Goal: Transaction & Acquisition: Purchase product/service

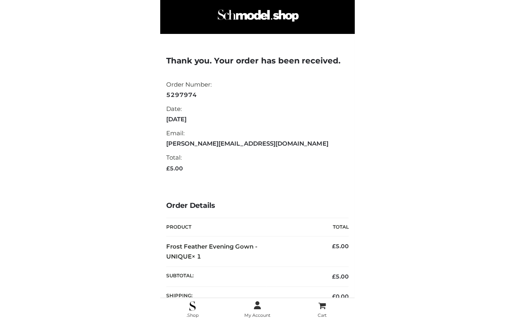
scroll to position [92, 0]
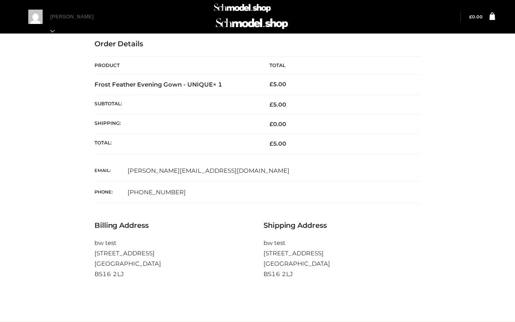
click at [194, 127] on div "Thank you. Your order has been received. Order Number: 5297974 Date: September …" at bounding box center [257, 134] width 507 height 373
click at [194, 30] on img at bounding box center [251, 24] width 75 height 20
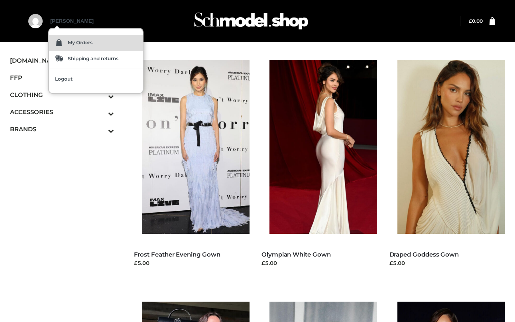
click at [70, 35] on link "My Orders" at bounding box center [96, 43] width 94 height 16
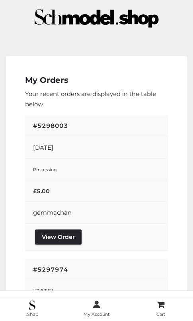
scroll to position [1328, 0]
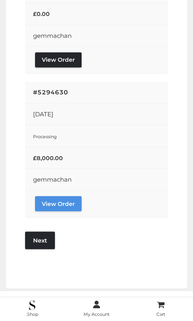
click at [70, 197] on link "View Order" at bounding box center [58, 203] width 47 height 15
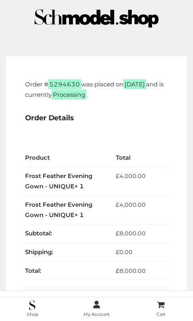
click at [120, 226] on td "£ 8,000.00" at bounding box center [136, 234] width 65 height 19
click at [150, 69] on div "Order # 5294630 was placed on [DATE] and is currently Processing . Order Detail…" at bounding box center [96, 306] width 181 height 501
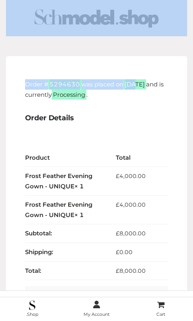
drag, startPoint x: 135, startPoint y: 39, endPoint x: 167, endPoint y: -26, distance: 73.0
click at [167, 0] on html "**********" at bounding box center [96, 160] width 193 height 321
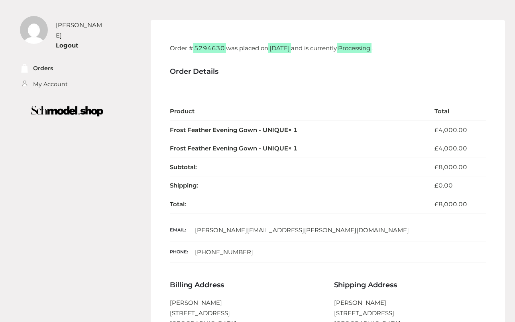
click at [193, 73] on h3 "Order Details" at bounding box center [328, 71] width 316 height 9
click at [193, 66] on div "Order # 5294630 was placed on September 9, 2025 and is currently Processing . O…" at bounding box center [328, 192] width 355 height 344
click at [45, 68] on li "Orders" at bounding box center [56, 69] width 73 height 16
click at [46, 64] on link "Orders" at bounding box center [43, 68] width 20 height 9
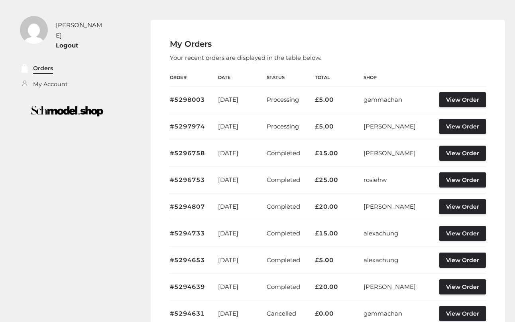
click at [44, 64] on link "Orders" at bounding box center [43, 68] width 20 height 9
click at [455, 50] on div "My Orders Your recent orders are displayed in the table below. Order Date Statu…" at bounding box center [328, 218] width 355 height 396
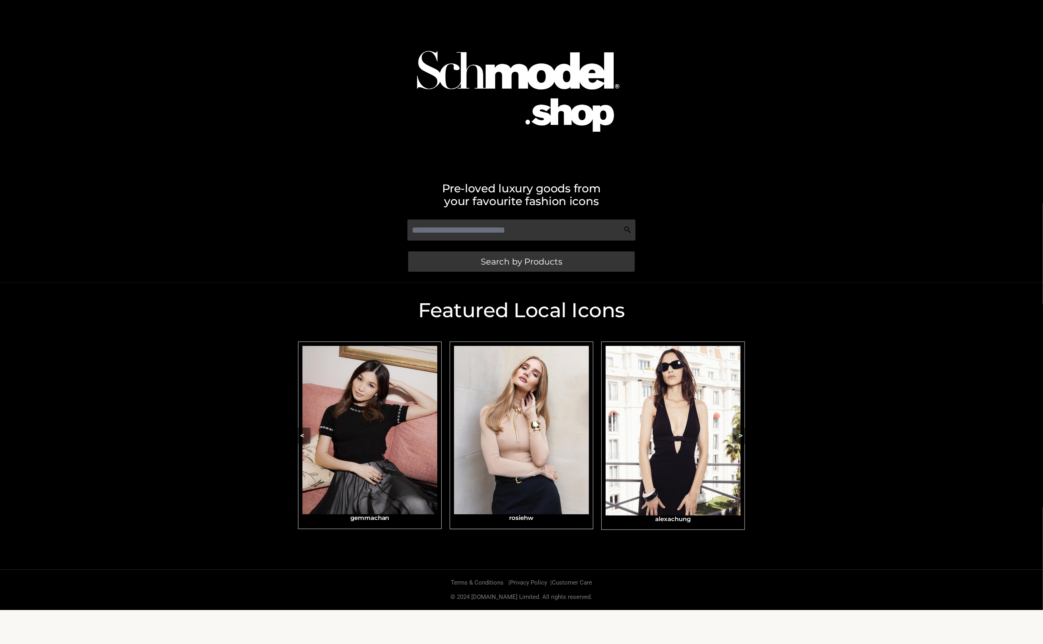
click at [515, 321] on img "Carousel Navigation" at bounding box center [521, 430] width 135 height 168
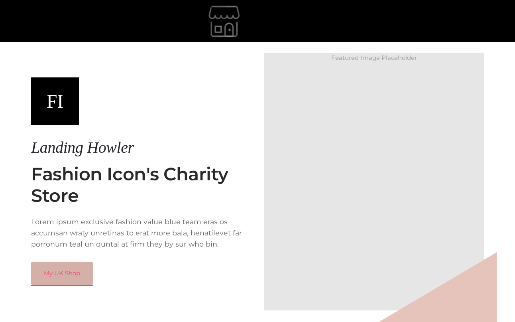
click at [67, 269] on link "My UK Shop" at bounding box center [62, 273] width 62 height 23
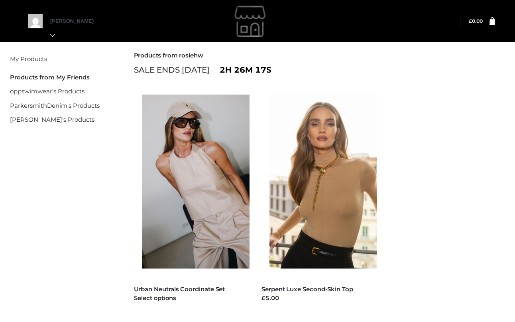
drag, startPoint x: 242, startPoint y: 172, endPoint x: 238, endPoint y: 171, distance: 4.4
click at [242, 172] on img at bounding box center [200, 182] width 116 height 174
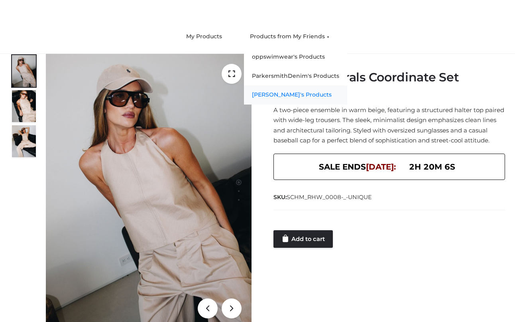
scroll to position [64, 0]
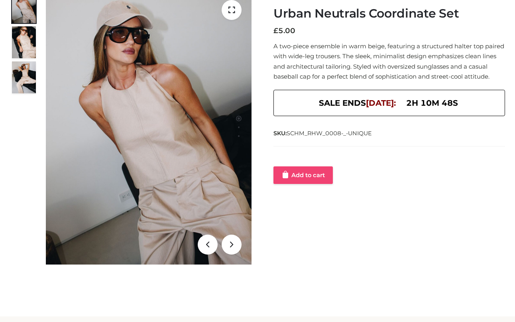
click at [305, 181] on link "Add to cart" at bounding box center [303, 175] width 59 height 18
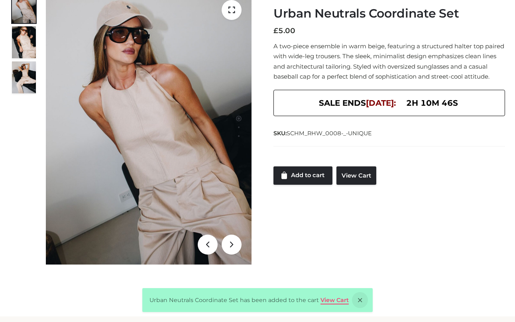
click at [340, 299] on link "View Cart" at bounding box center [335, 299] width 28 height 7
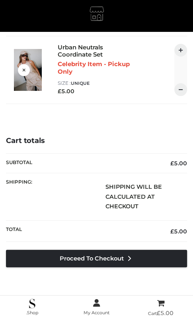
click at [121, 246] on div "Cart totals Subtotal £ 5.00 Shipping: Shipping will be calculated at checkout T…" at bounding box center [96, 214] width 181 height 155
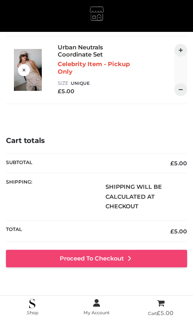
click at [118, 259] on link "Proceed to Checkout" at bounding box center [96, 259] width 181 height 18
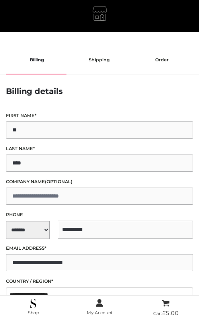
select select "**"
click at [102, 304] on icon at bounding box center [99, 304] width 7 height 10
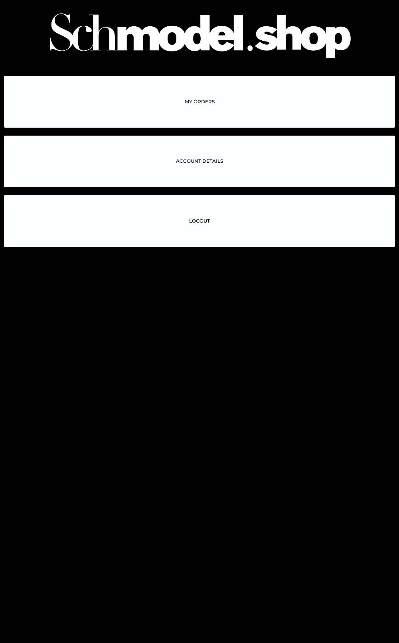
click at [203, 160] on span "ACCOUNT DETAILS" at bounding box center [199, 161] width 47 height 5
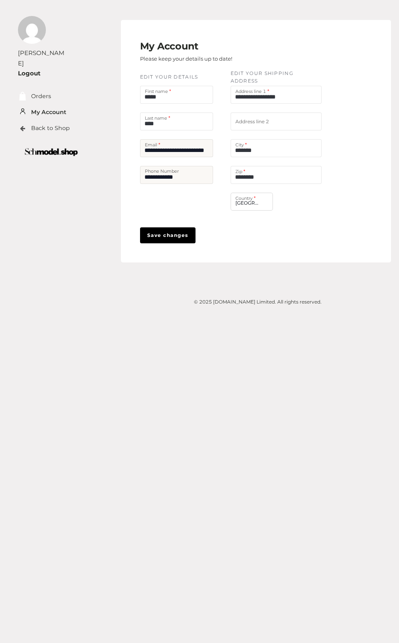
drag, startPoint x: 276, startPoint y: 174, endPoint x: 117, endPoint y: 185, distance: 158.7
click at [117, 185] on div "**********" at bounding box center [249, 171] width 296 height 302
type input "******"
click at [169, 238] on span "Save changes" at bounding box center [167, 236] width 41 height 8
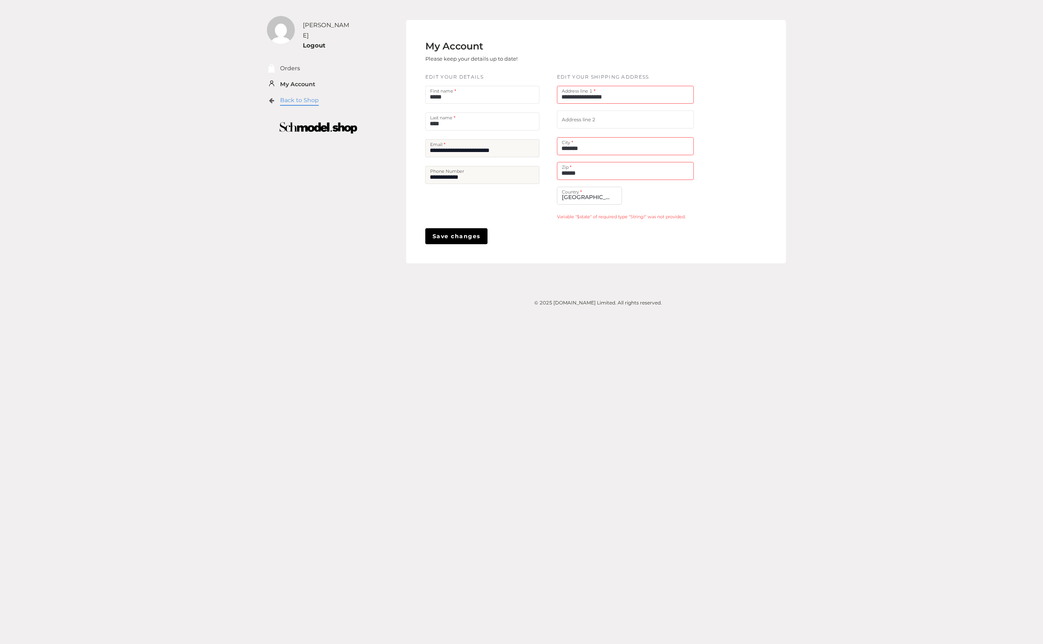
click at [298, 96] on link "Back to Shop" at bounding box center [299, 100] width 39 height 9
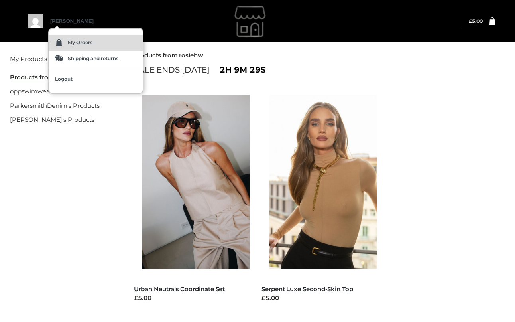
click at [59, 36] on link "My Orders" at bounding box center [96, 43] width 94 height 16
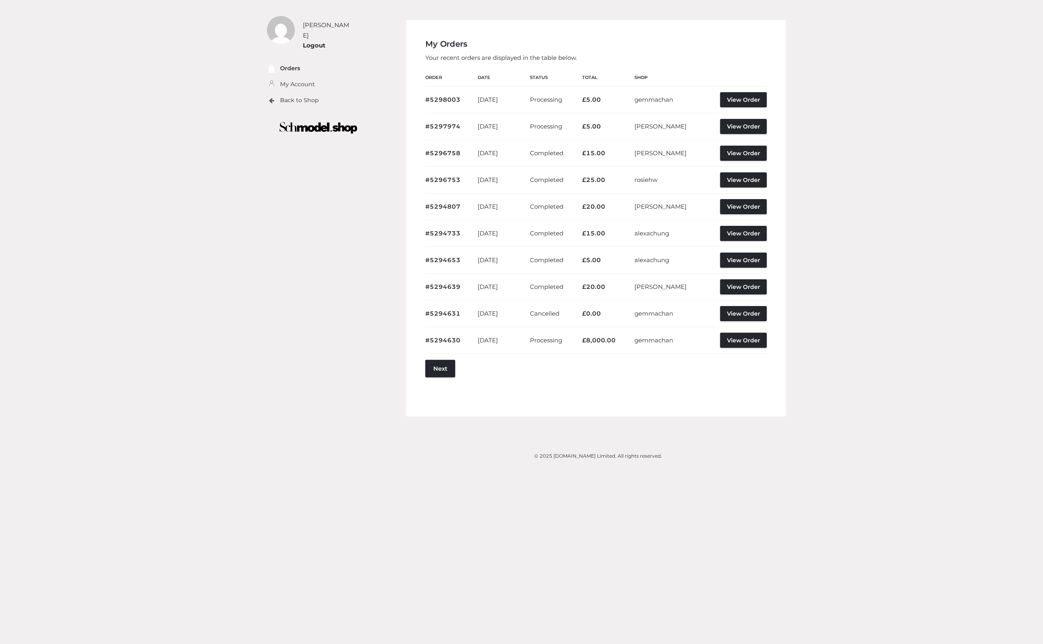
click at [309, 119] on img at bounding box center [318, 127] width 113 height 23
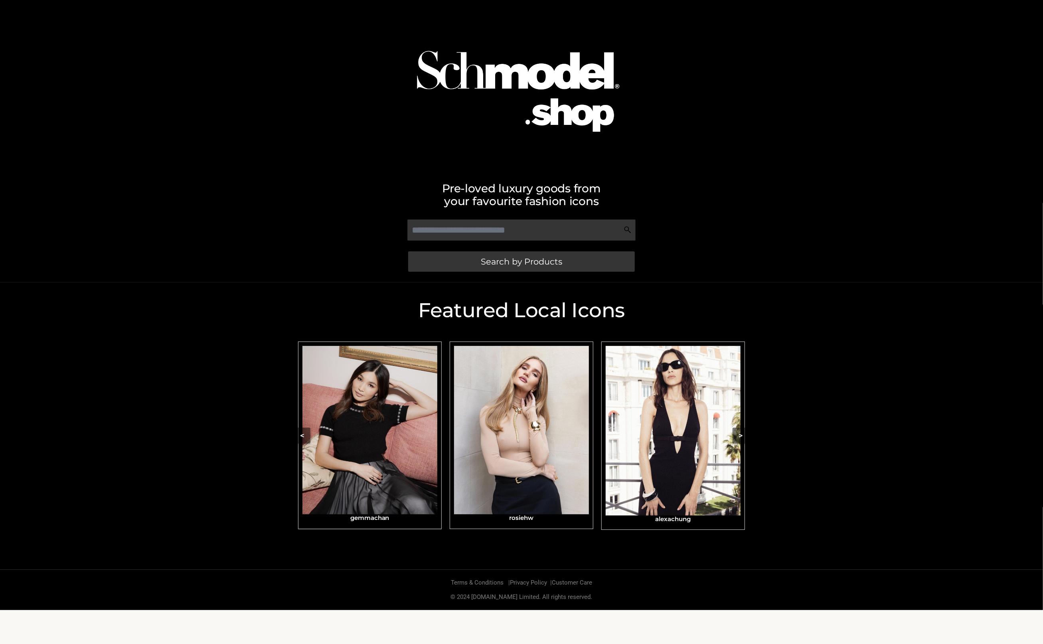
click at [379, 419] on img "Carousel Navigation" at bounding box center [369, 430] width 135 height 168
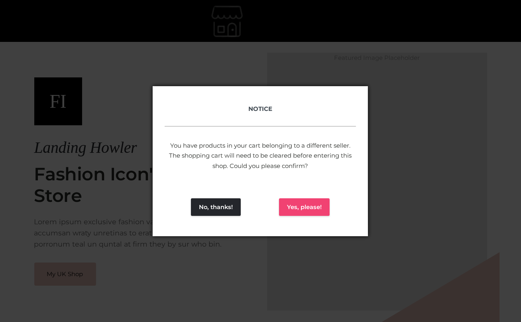
click at [303, 208] on button "Yes, please!" at bounding box center [304, 207] width 51 height 18
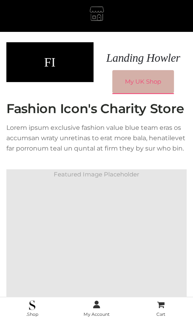
click at [133, 88] on link "My UK Shop" at bounding box center [143, 81] width 62 height 23
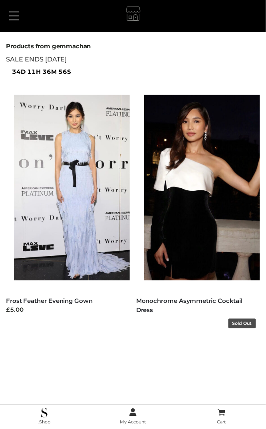
click at [173, 215] on img at bounding box center [206, 187] width 124 height 185
click at [166, 63] on div "SALE ENDS [DATE] 34d 11h 36m 2s" at bounding box center [133, 65] width 254 height 23
click at [67, 207] on img at bounding box center [76, 187] width 124 height 185
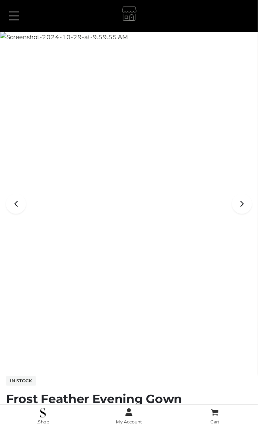
scroll to position [217, 0]
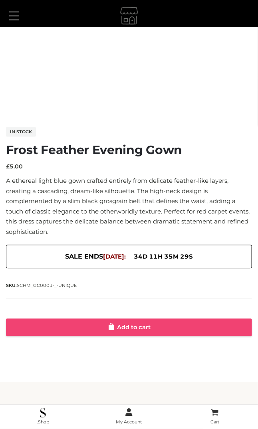
click at [142, 322] on link "Add to cart" at bounding box center [129, 328] width 246 height 18
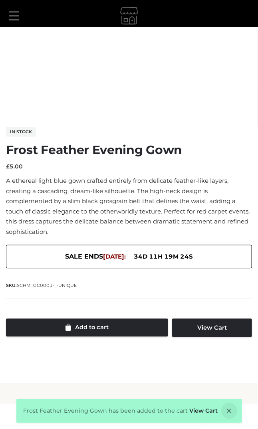
click at [187, 140] on div "In stock Frost Feather Evening Gown £ 5.00 A ethereal light blue gown crafted e…" at bounding box center [129, 232] width 246 height 210
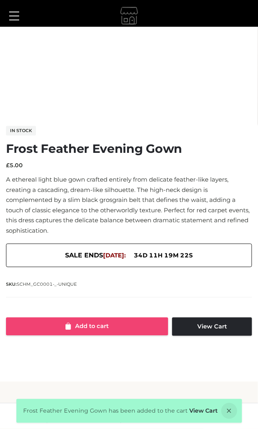
click at [129, 321] on link "Add to cart" at bounding box center [87, 326] width 162 height 18
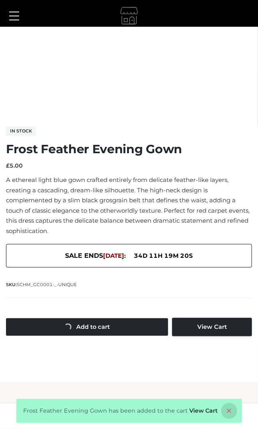
click at [222, 405] on icon at bounding box center [229, 411] width 16 height 16
click at [198, 410] on link "View Cart" at bounding box center [203, 410] width 28 height 7
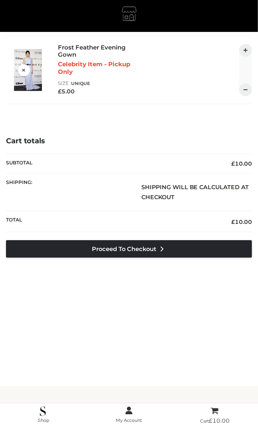
click at [171, 184] on strong "Shipping will be calculated at checkout" at bounding box center [195, 191] width 108 height 17
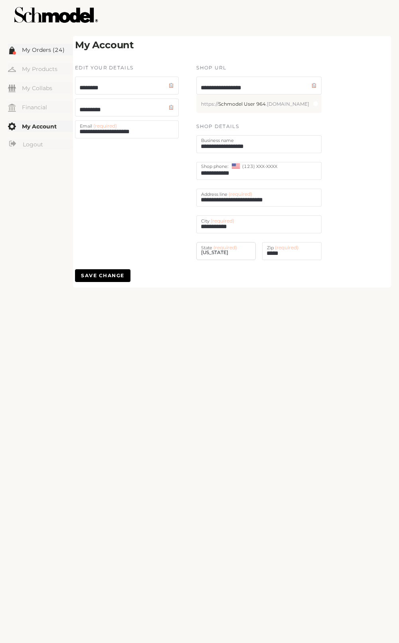
click at [51, 52] on link "My Orders (24)" at bounding box center [40, 50] width 65 height 12
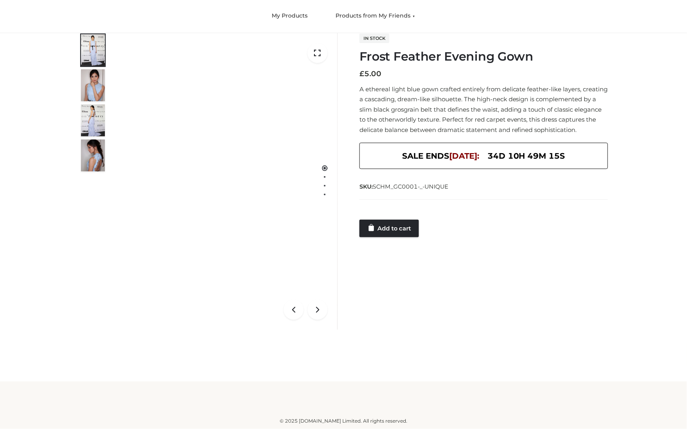
scroll to position [21, 0]
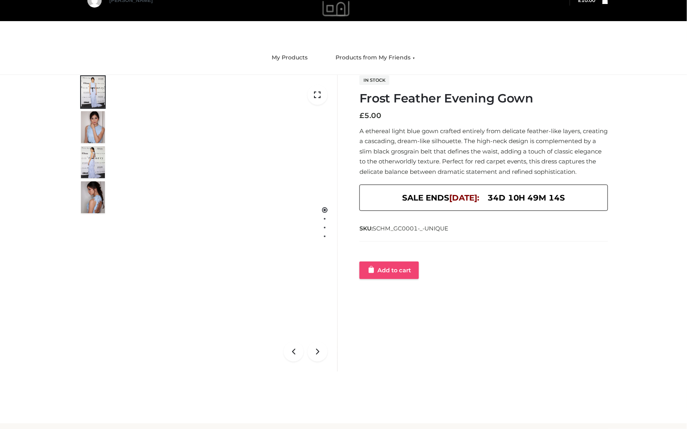
click at [257, 279] on link "Add to cart" at bounding box center [388, 271] width 59 height 18
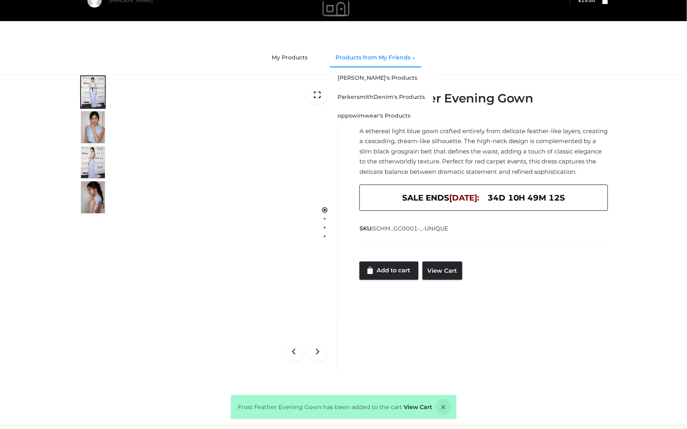
click at [257, 53] on link "Products from My Friends" at bounding box center [375, 58] width 91 height 18
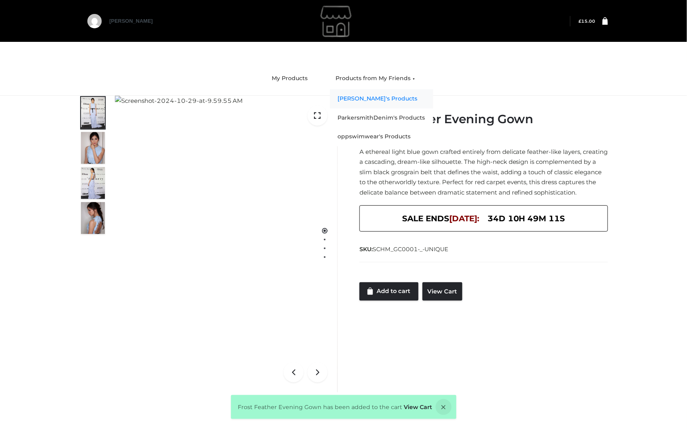
click at [257, 96] on link "rosiehw's Products" at bounding box center [381, 98] width 103 height 19
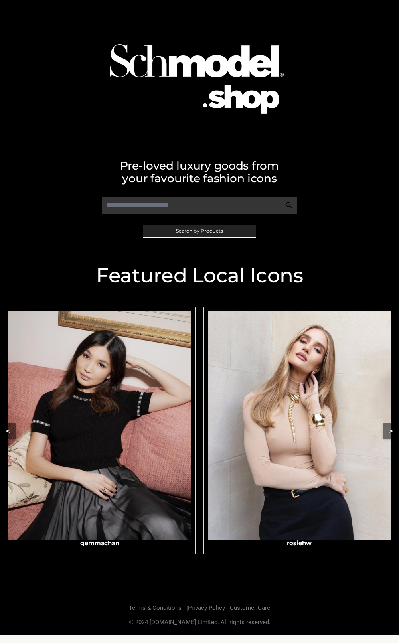
click at [214, 231] on span "Search by Products" at bounding box center [199, 231] width 47 height 5
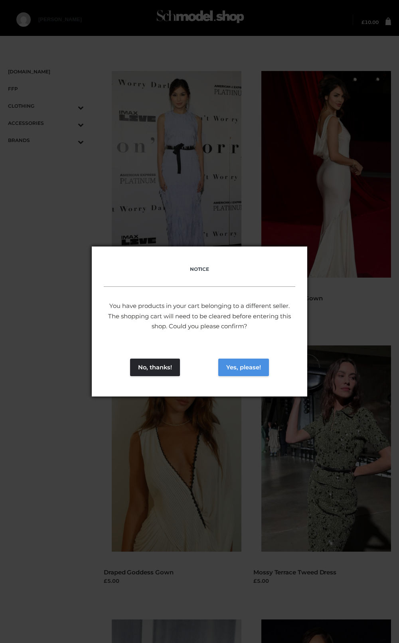
click at [253, 363] on button "Yes, please!" at bounding box center [243, 368] width 51 height 18
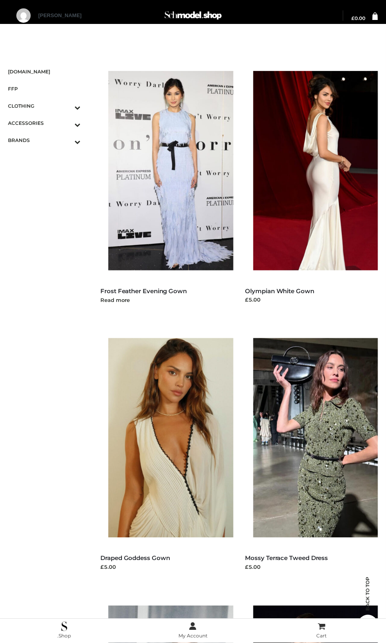
click at [177, 172] on img at bounding box center [174, 170] width 133 height 199
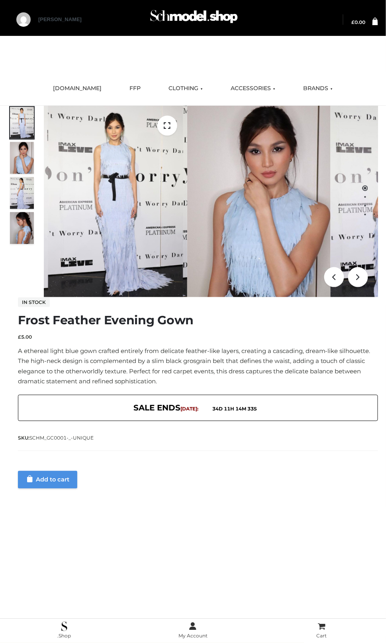
click at [77, 471] on link "Add to cart" at bounding box center [47, 480] width 59 height 18
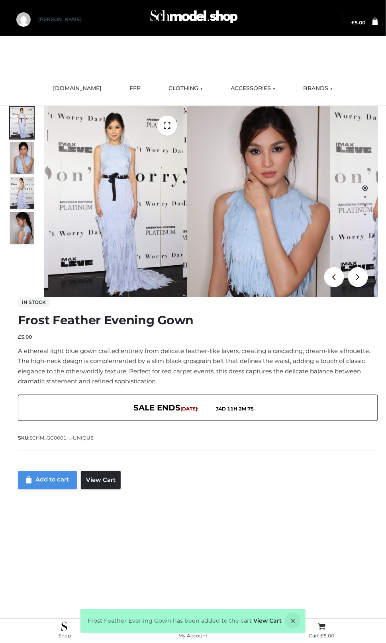
click at [77, 471] on link "Add to cart" at bounding box center [47, 480] width 59 height 18
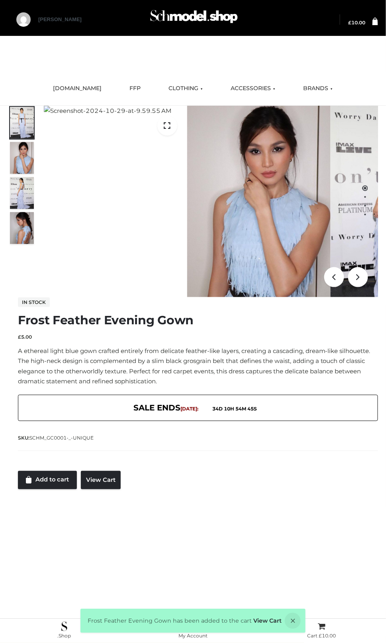
click at [90, 380] on div "Menu SCHMODEL.UK FFP CLOTHING DRESSES TOPS BOTTOMS TWO PIECE ACCESSORIES BAGS J…" at bounding box center [193, 336] width 386 height 600
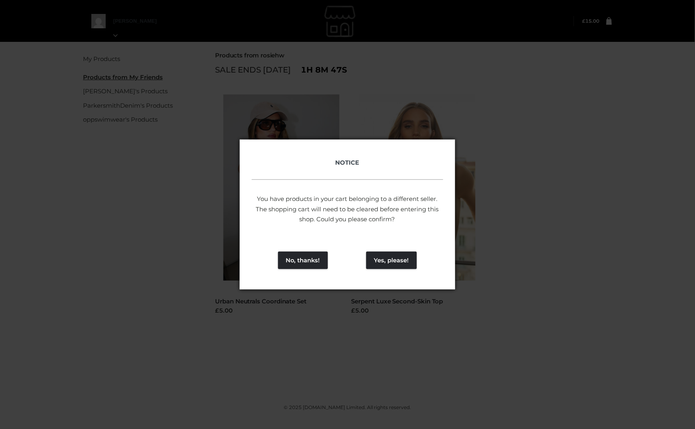
click at [531, 133] on div "NOTICE You have products in your cart belonging to a different seller. The shop…" at bounding box center [347, 214] width 695 height 429
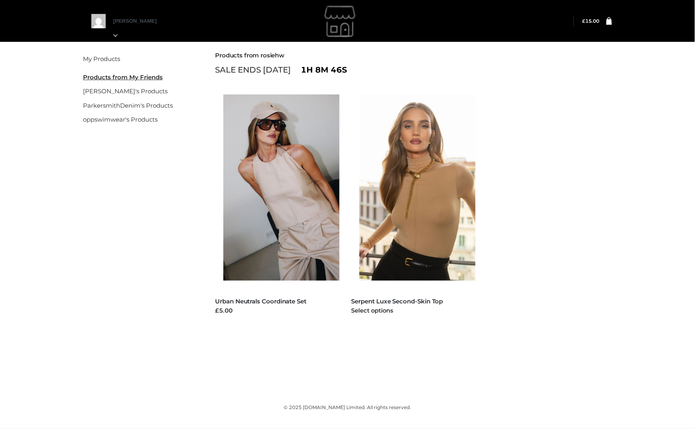
click at [416, 218] on img at bounding box center [421, 188] width 124 height 186
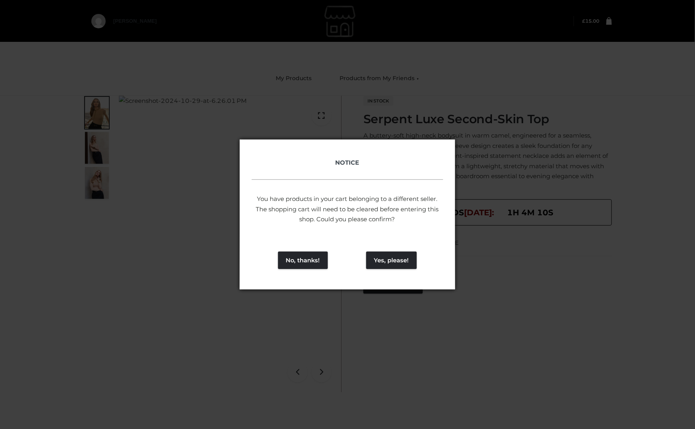
click at [526, 59] on div "NOTICE You have products in your cart belonging to a different seller. The shop…" at bounding box center [347, 214] width 695 height 429
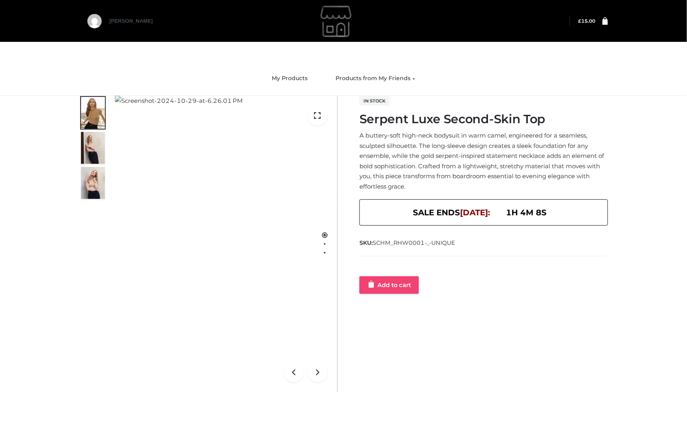
click at [405, 281] on link "Add to cart" at bounding box center [388, 285] width 59 height 18
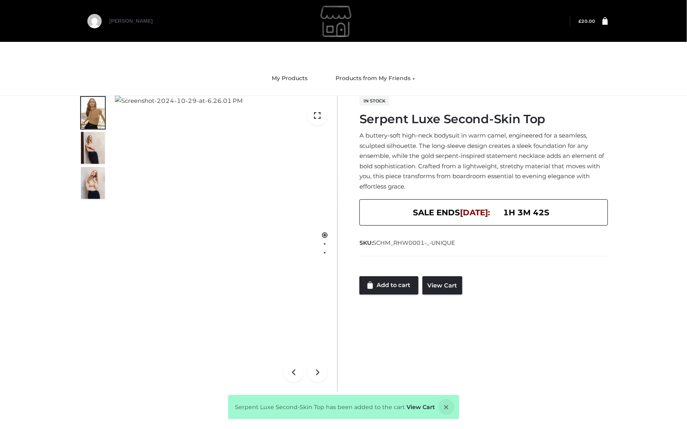
click at [632, 90] on nav "My Products Products from My Friends rosiehw's Products ParkersmithDenim's Prod…" at bounding box center [343, 79] width 687 height 34
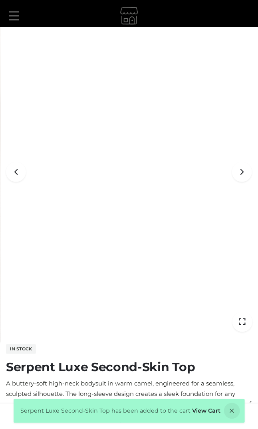
scroll to position [203, 0]
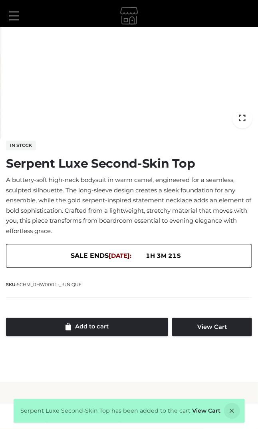
click at [22, 18] on button at bounding box center [14, 16] width 18 height 20
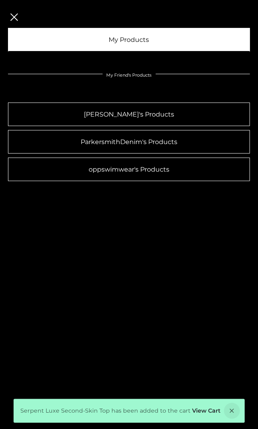
click at [54, 43] on link "My Products" at bounding box center [129, 40] width 242 height 24
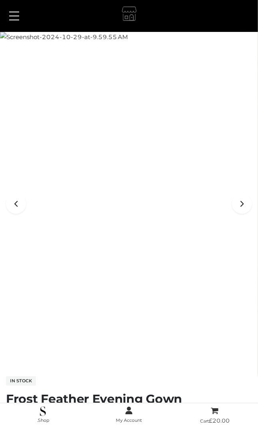
click at [10, 12] on span at bounding box center [14, 12] width 10 height 1
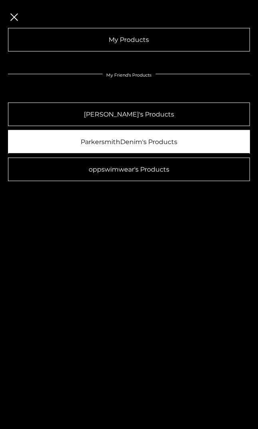
click at [61, 140] on link "ParkersmithDenim's Products" at bounding box center [129, 142] width 242 height 24
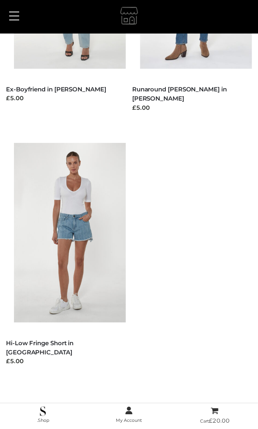
scroll to position [470, 0]
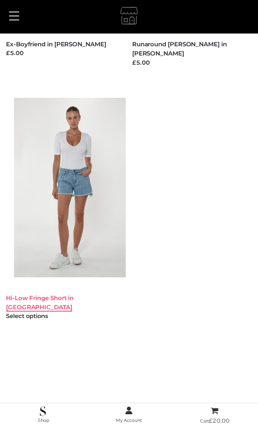
click at [57, 297] on link "Hi-Low Fringe Short in [GEOGRAPHIC_DATA]" at bounding box center [39, 302] width 67 height 17
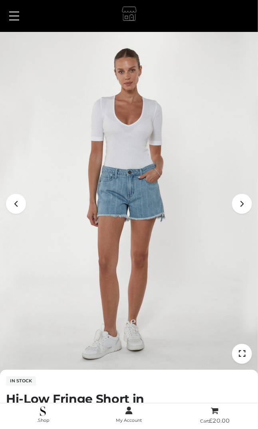
scroll to position [227, 0]
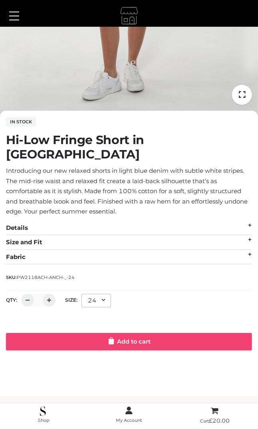
click at [125, 333] on link "Add to cart" at bounding box center [129, 342] width 246 height 18
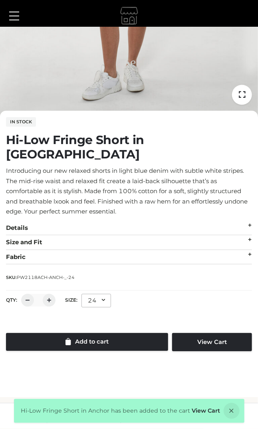
click at [221, 402] on div "Hi-Low Fringe Short in Anchor has been added to the cart View Cart" at bounding box center [129, 411] width 230 height 24
click at [227, 405] on icon at bounding box center [231, 411] width 16 height 16
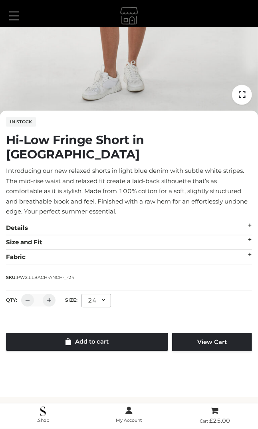
click at [219, 357] on div "Shipping Additional information More Products Product Enquiry" at bounding box center [129, 367] width 258 height 20
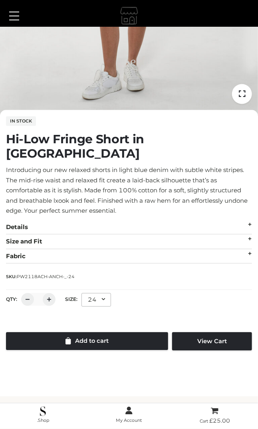
click at [73, 15] on div at bounding box center [129, 17] width 246 height 20
click at [188, 186] on p "Introducing our new relaxed shorts in light blue denim with subtle white stripe…" at bounding box center [129, 190] width 246 height 51
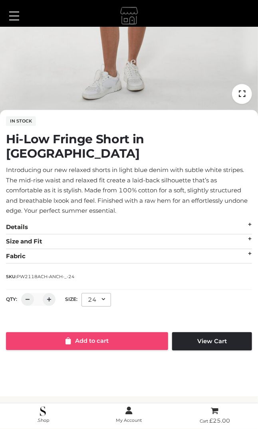
click at [102, 332] on link "Add to cart" at bounding box center [87, 341] width 162 height 18
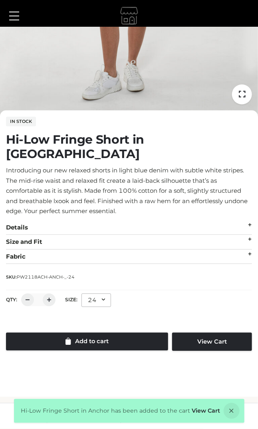
click at [52, 235] on div "Size and Fit" at bounding box center [129, 242] width 246 height 15
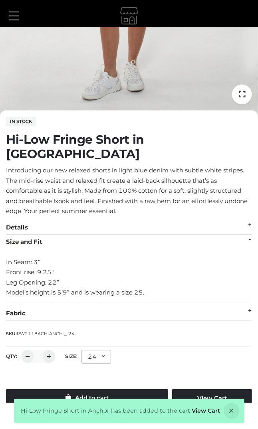
click at [34, 221] on div "Details" at bounding box center [129, 228] width 246 height 15
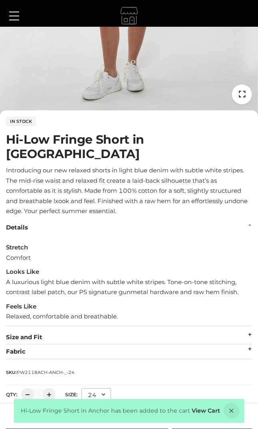
click at [37, 347] on div "In stock Hi-Low Fringe Short in Anchor Introducing our new relaxed shorts in li…" at bounding box center [129, 280] width 246 height 329
click at [35, 345] on div "Fabric" at bounding box center [129, 352] width 246 height 15
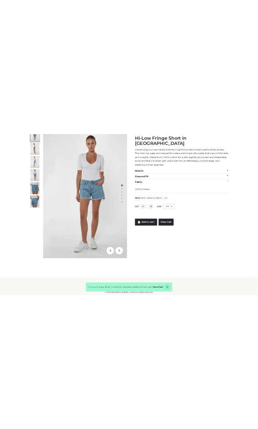
scroll to position [21, 0]
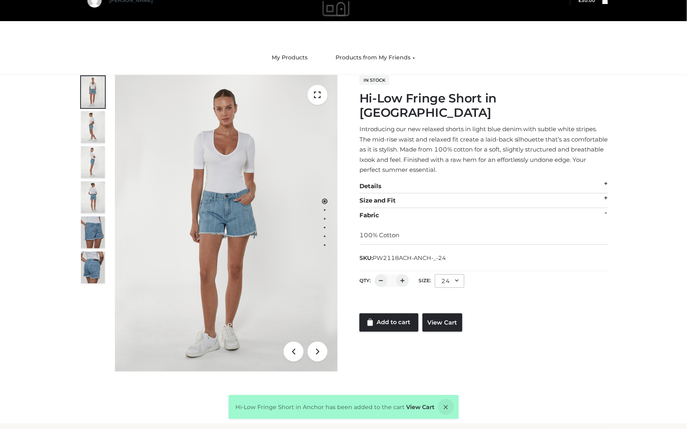
click at [257, 16] on div at bounding box center [343, 0] width 512 height 40
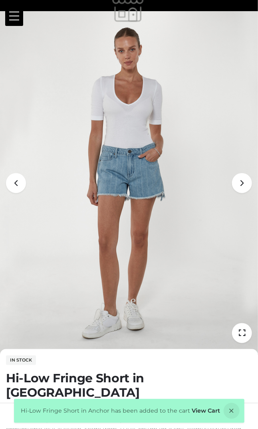
click at [17, 13] on button at bounding box center [14, 16] width 18 height 20
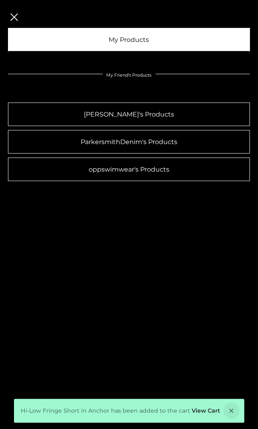
click at [79, 35] on link "My Products" at bounding box center [129, 40] width 242 height 24
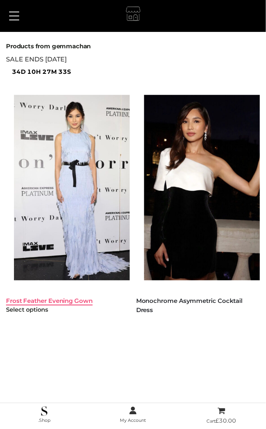
click at [43, 301] on link "Frost Feather Evening Gown" at bounding box center [49, 301] width 87 height 8
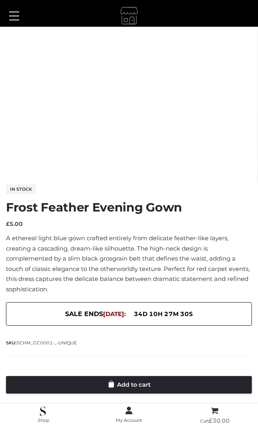
scroll to position [217, 0]
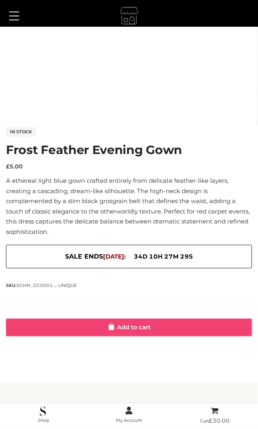
click at [133, 327] on link "Add to cart" at bounding box center [129, 328] width 246 height 18
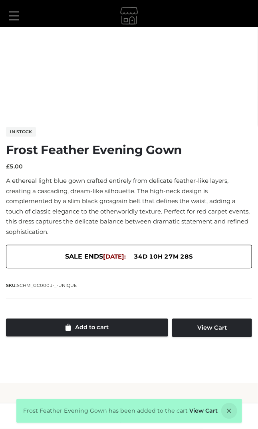
click at [14, 18] on button at bounding box center [14, 16] width 18 height 20
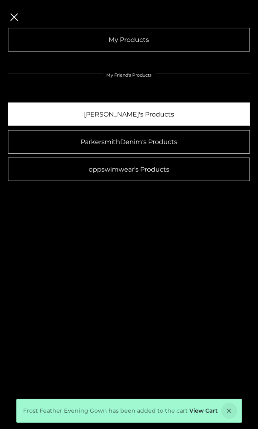
click at [86, 114] on link "[PERSON_NAME]'s Products" at bounding box center [129, 114] width 242 height 24
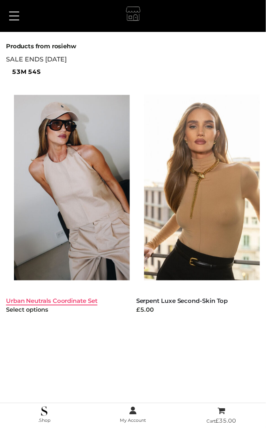
click at [66, 298] on link "Urban Neutrals Coordinate Set" at bounding box center [51, 301] width 91 height 8
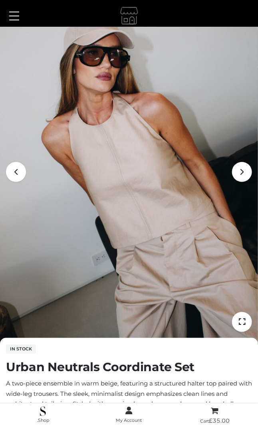
scroll to position [182, 0]
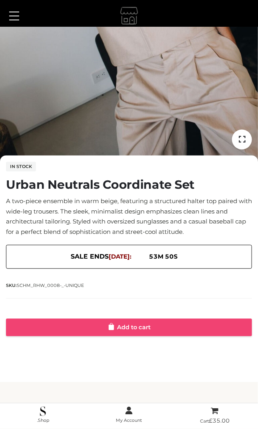
click at [96, 324] on link "Add to cart" at bounding box center [129, 328] width 246 height 18
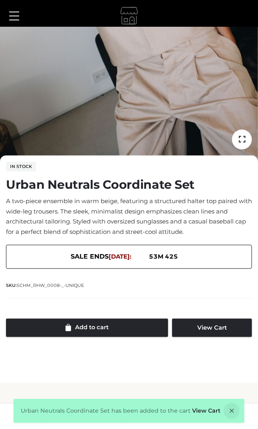
scroll to position [0, 0]
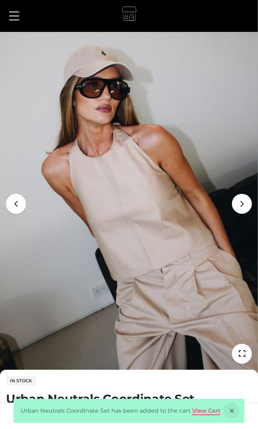
click at [196, 409] on link "View Cart" at bounding box center [206, 410] width 28 height 7
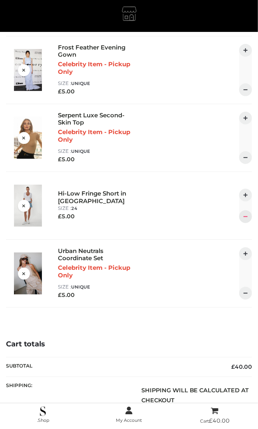
click at [244, 213] on div at bounding box center [245, 216] width 13 height 13
type input "*"
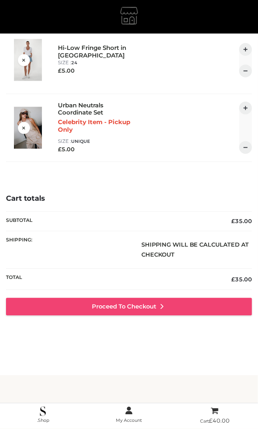
click at [102, 305] on link "Proceed to Checkout" at bounding box center [129, 307] width 246 height 18
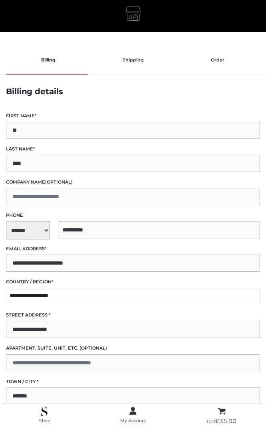
select select "**"
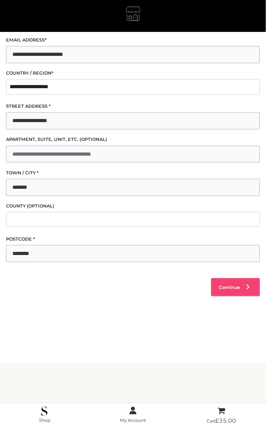
click at [231, 287] on span "Continue" at bounding box center [229, 287] width 21 height 6
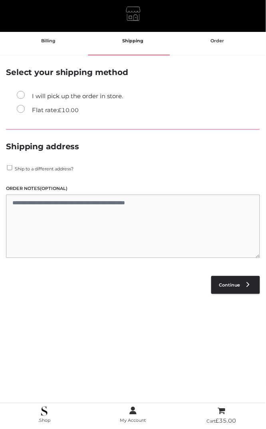
scroll to position [16, 0]
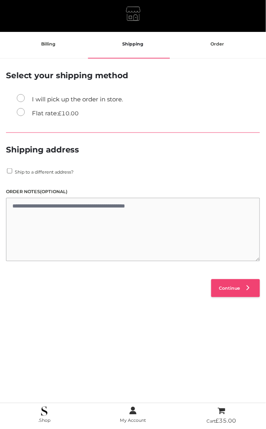
click at [216, 283] on link "Continue" at bounding box center [235, 288] width 49 height 18
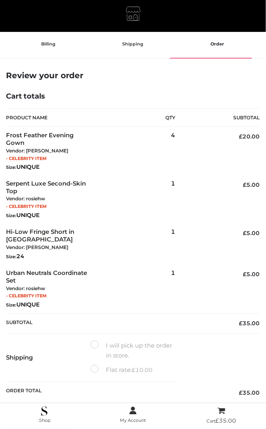
scroll to position [221, 0]
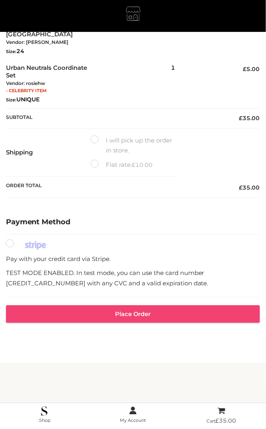
click at [81, 311] on button "Place order" at bounding box center [133, 314] width 254 height 18
